Goal: Check status: Verify the current state of an ongoing process or item

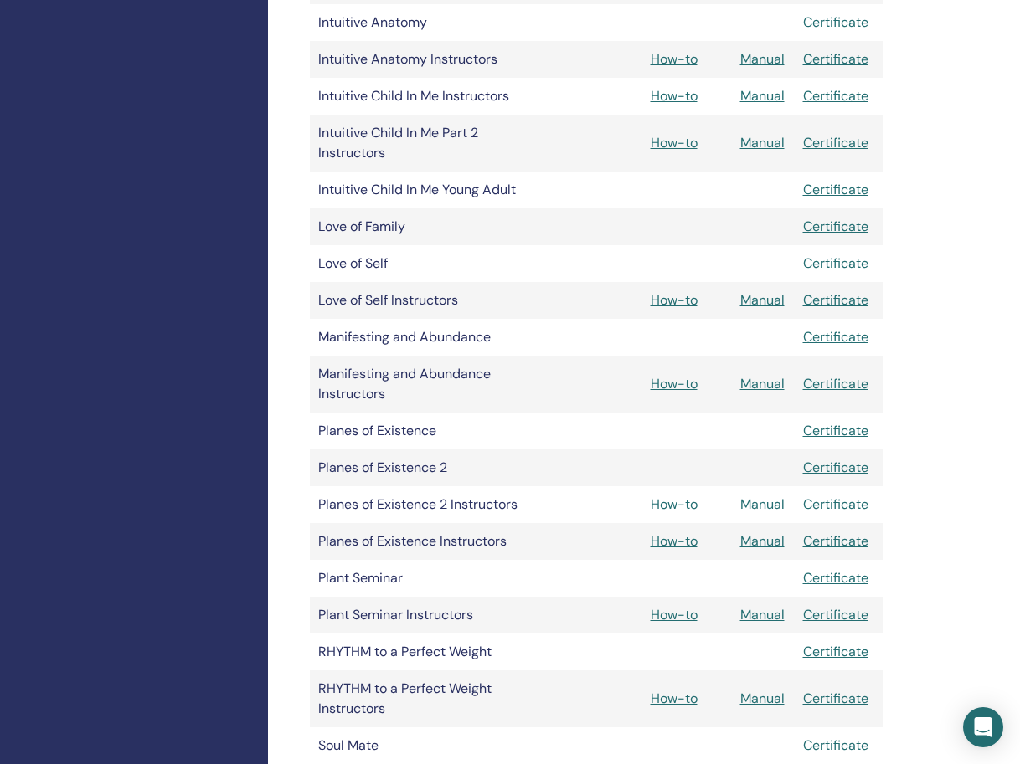
scroll to position [1557, 0]
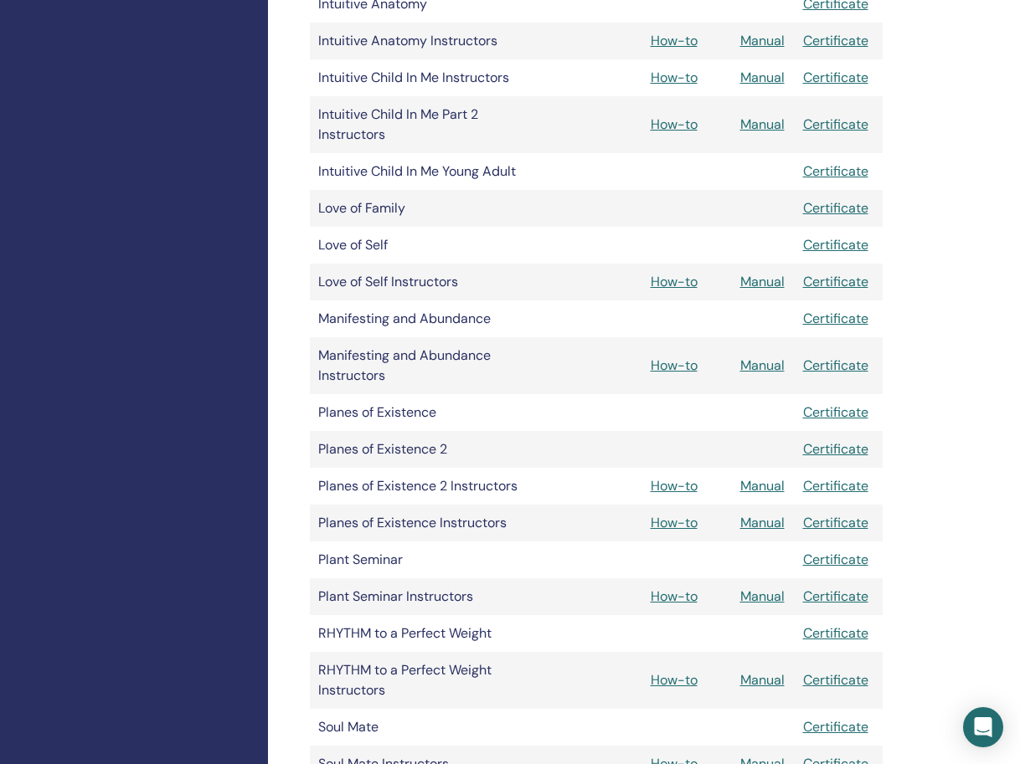
click at [751, 484] on link "Manual" at bounding box center [762, 486] width 44 height 18
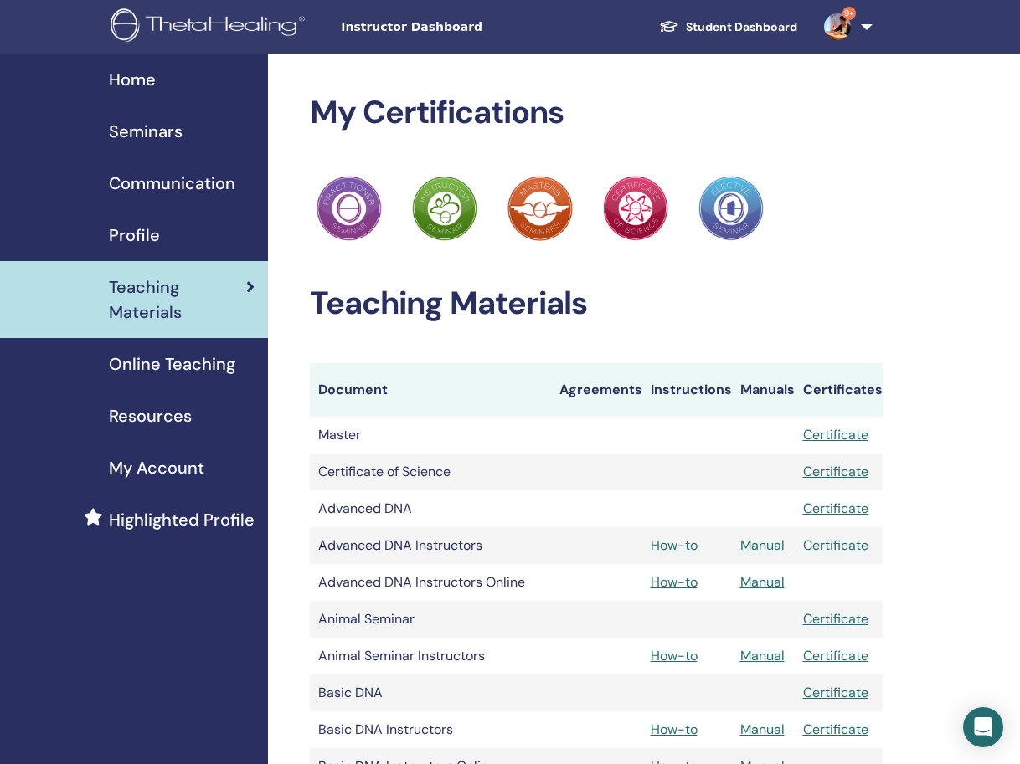
click at [182, 126] on span "Seminars" at bounding box center [146, 131] width 74 height 25
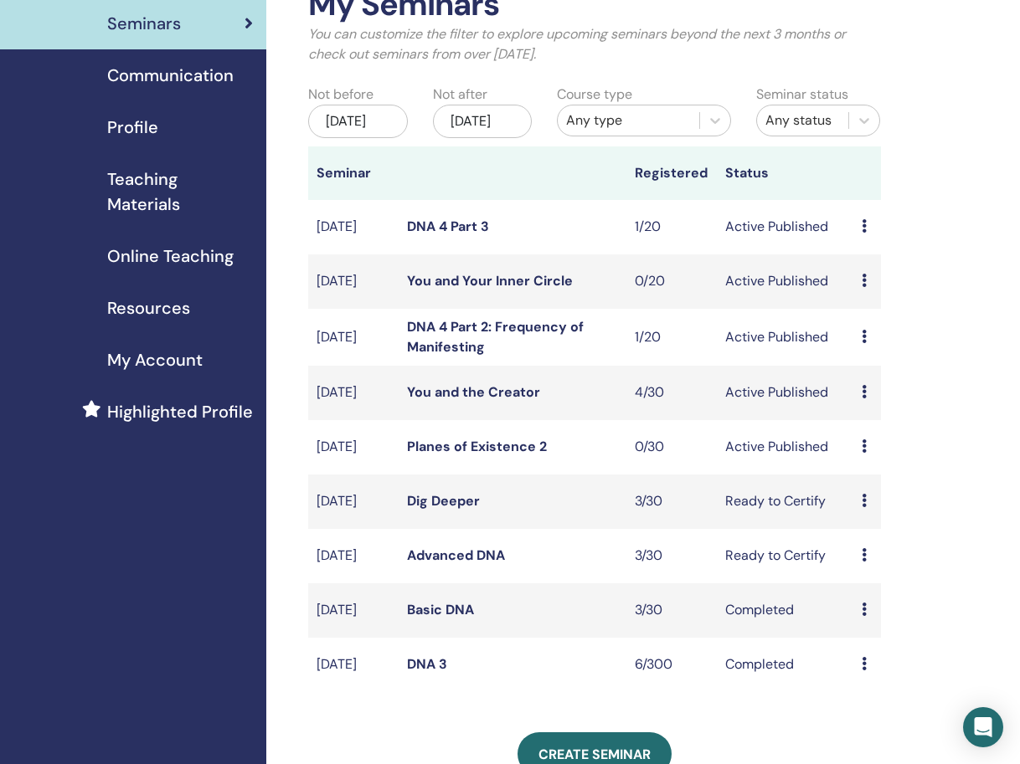
scroll to position [110, 2]
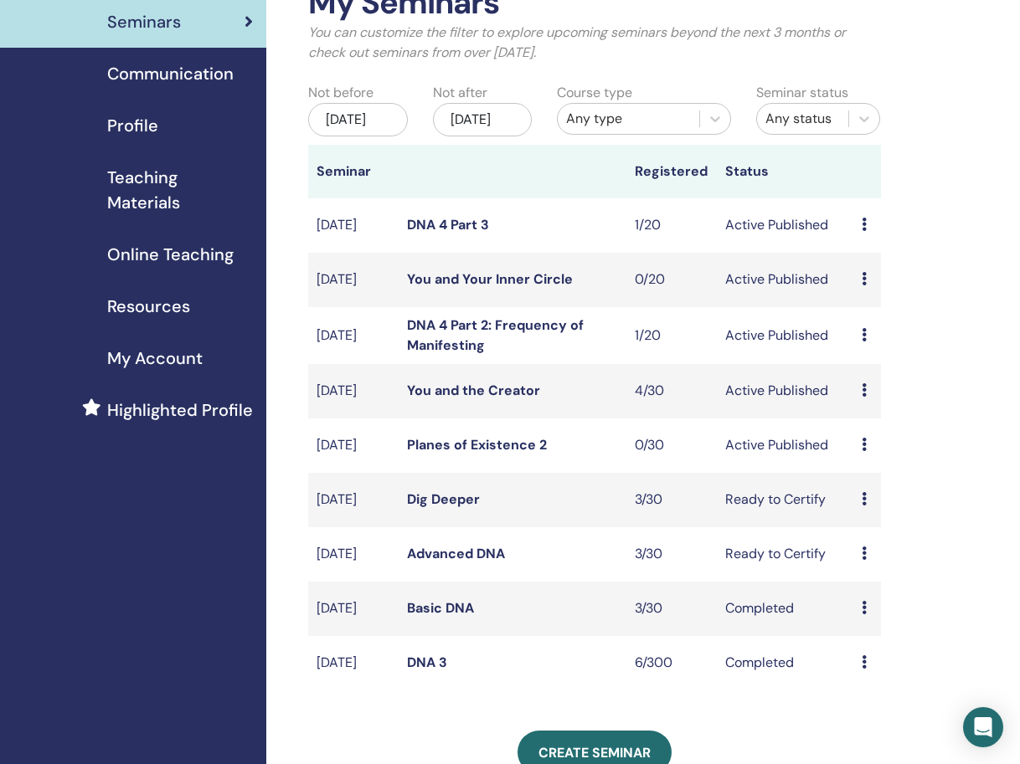
click at [273, 543] on div "My Seminars You can customize the filter to explore upcoming seminars beyond th…" at bounding box center [648, 671] width 765 height 1454
click at [455, 508] on link "Dig Deeper" at bounding box center [443, 500] width 73 height 18
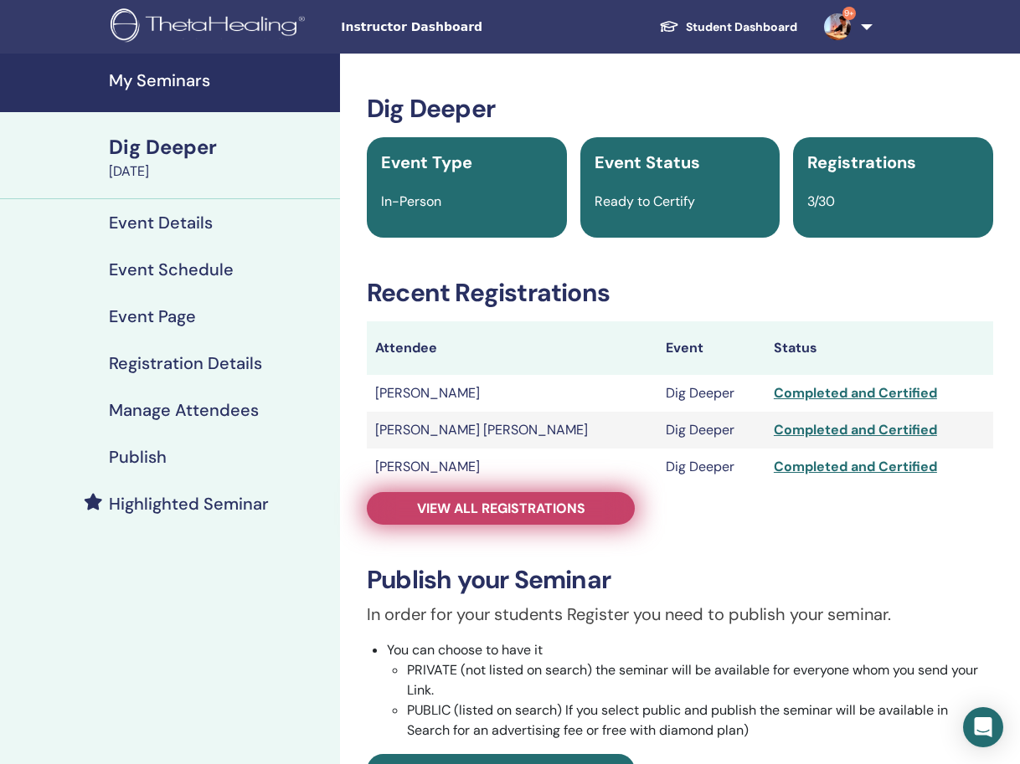
click at [523, 522] on link "View all registrations" at bounding box center [501, 508] width 268 height 33
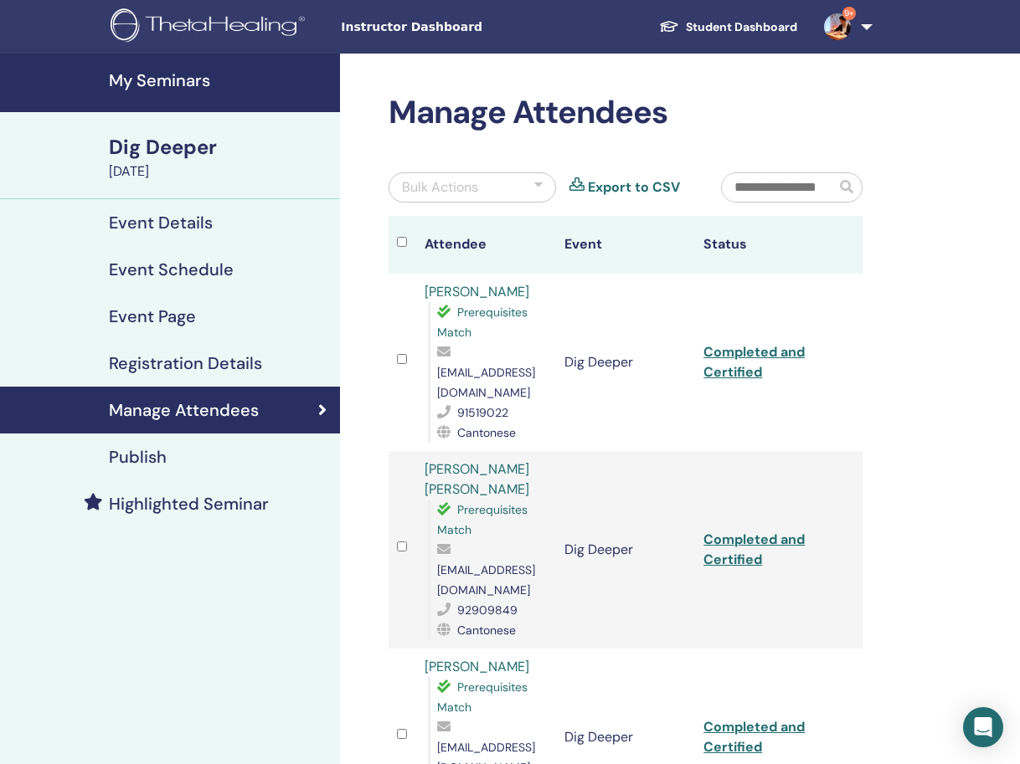
click at [765, 347] on link "Completed and Certified" at bounding box center [753, 362] width 101 height 38
click at [737, 531] on link "Completed and Certified" at bounding box center [753, 550] width 101 height 38
click at [739, 718] on link "Completed and Certified" at bounding box center [753, 737] width 101 height 38
